Goal: Task Accomplishment & Management: Use online tool/utility

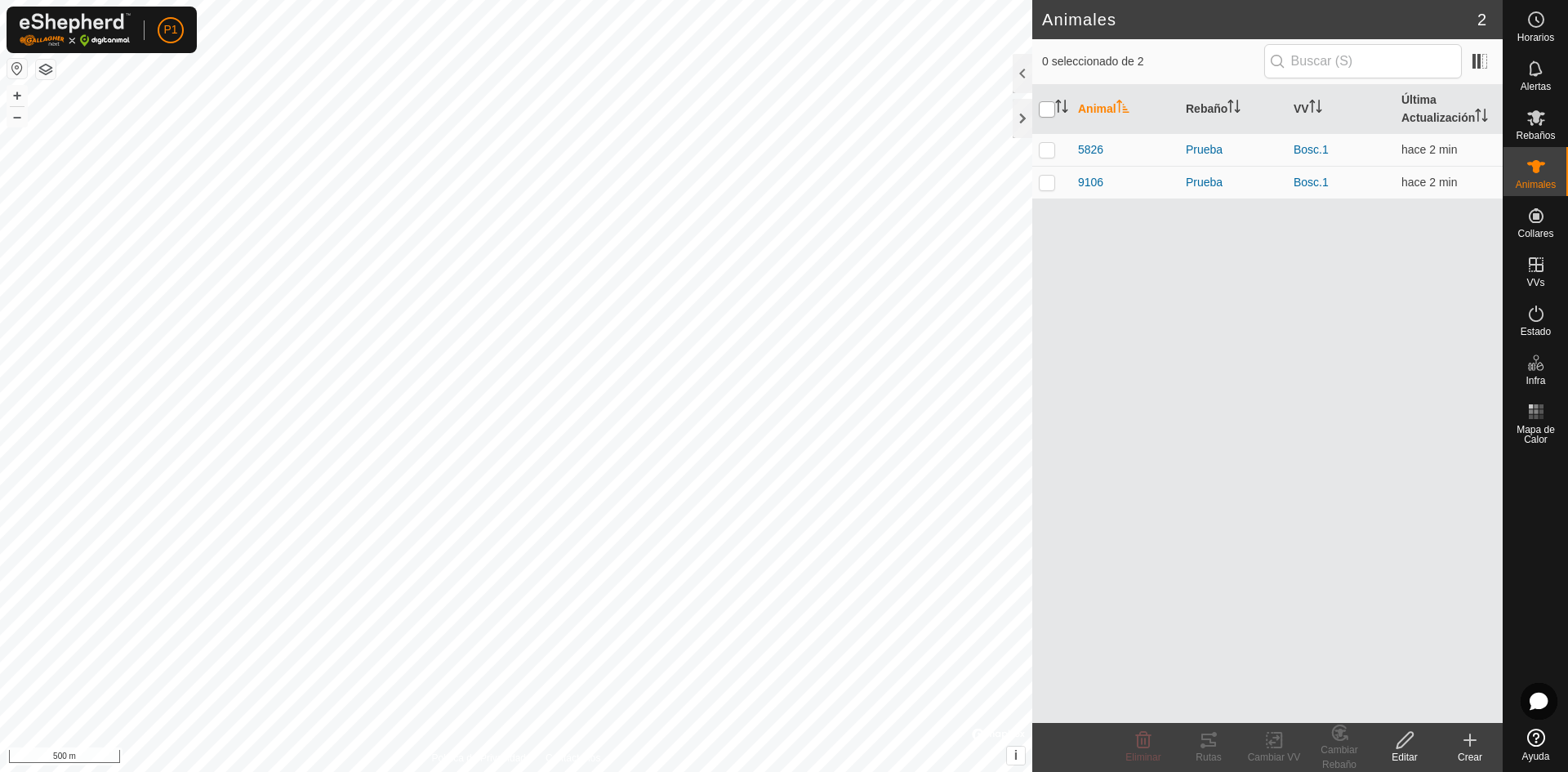
click at [1045, 104] on input "checkbox" at bounding box center [1046, 109] width 16 height 16
checkbox input "true"
click at [1208, 754] on div "Rutas" at bounding box center [1209, 757] width 65 height 15
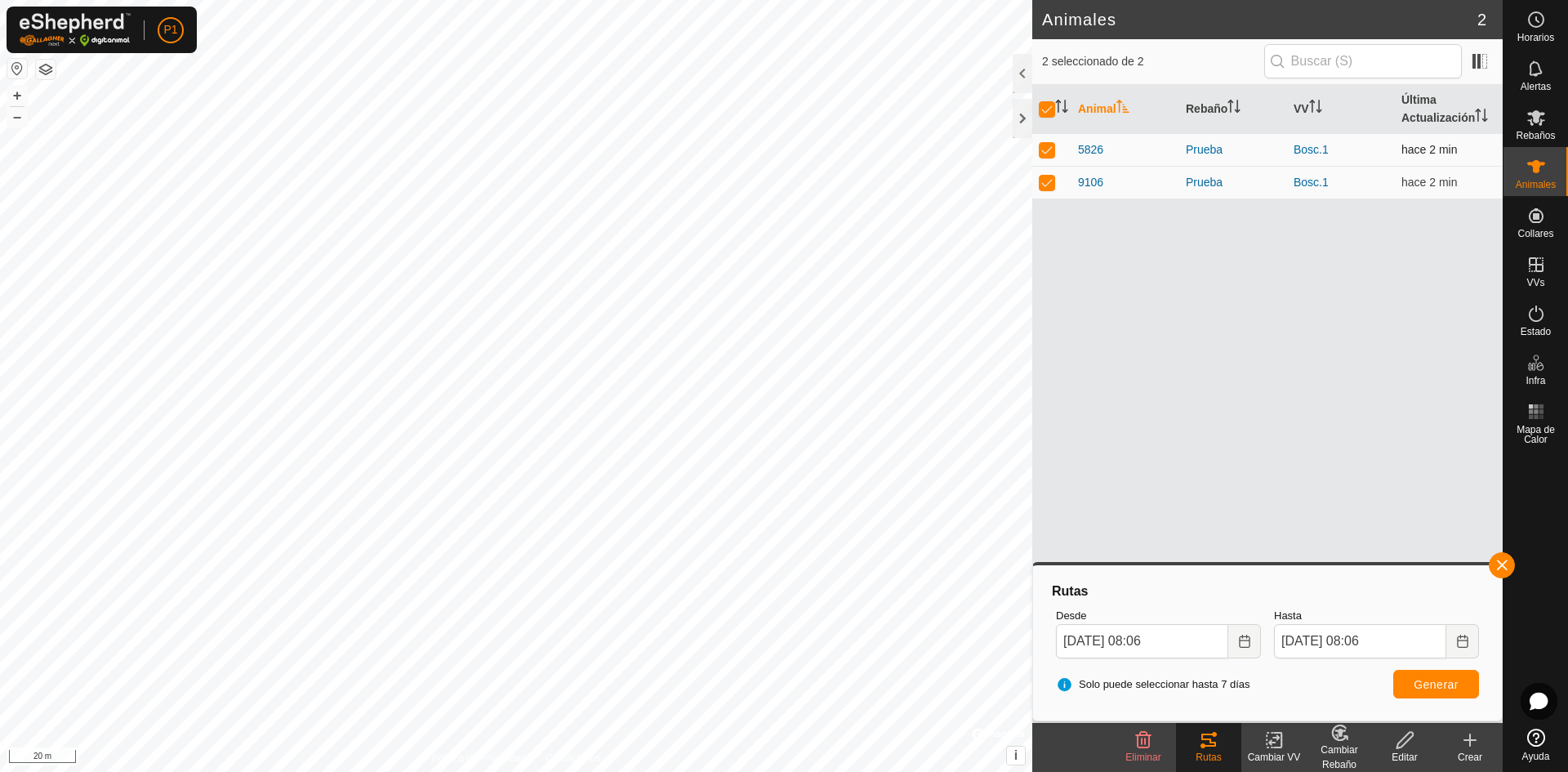
click at [1044, 150] on p-checkbox at bounding box center [1046, 149] width 16 height 13
checkbox input "false"
